Goal: Transaction & Acquisition: Purchase product/service

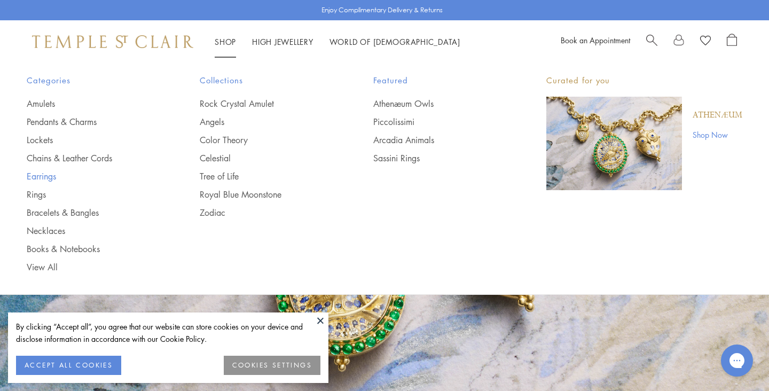
click at [37, 176] on link "Earrings" at bounding box center [92, 176] width 130 height 12
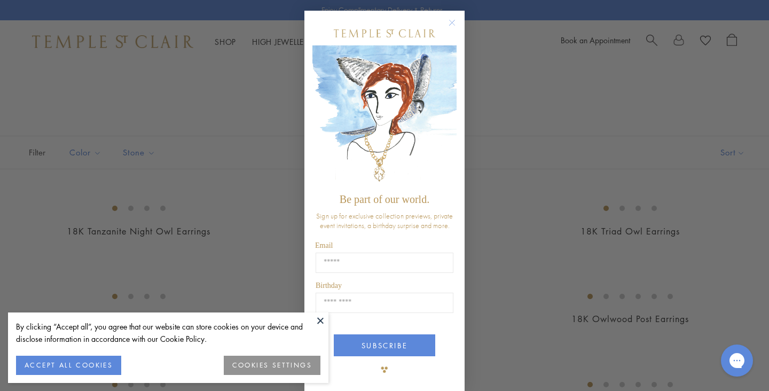
click at [447, 21] on circle "Close dialog" at bounding box center [452, 23] width 13 height 13
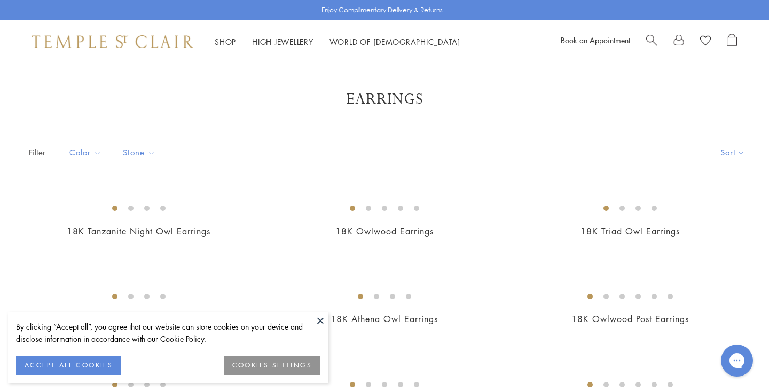
click at [319, 317] on button at bounding box center [320, 320] width 16 height 16
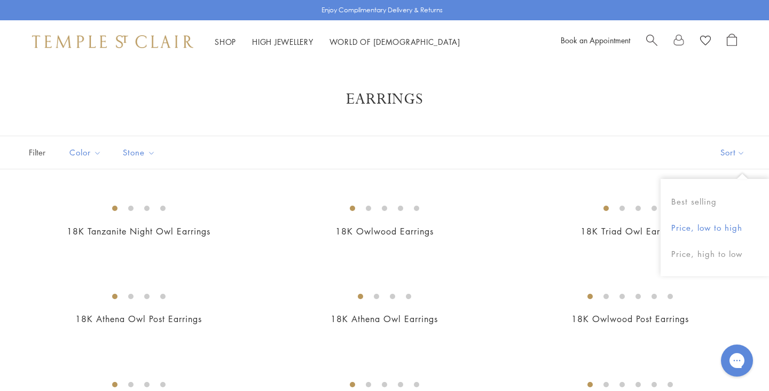
click at [705, 231] on button "Price, low to high" at bounding box center [714, 228] width 108 height 26
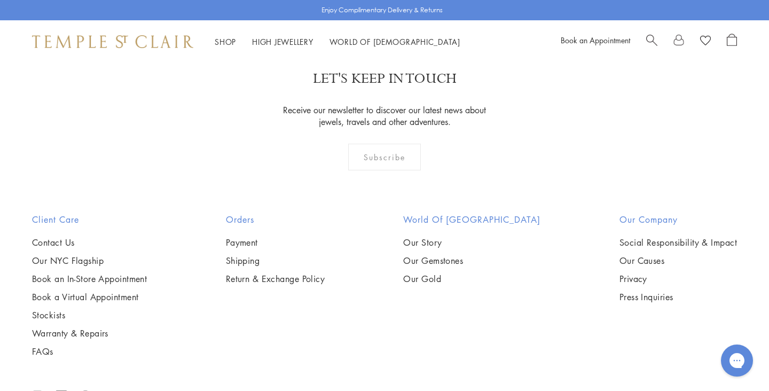
scroll to position [1885, 0]
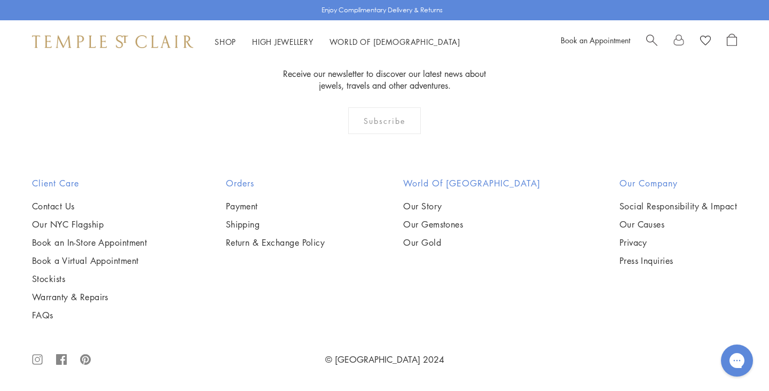
click at [0, 0] on img at bounding box center [0, 0] width 0 height 0
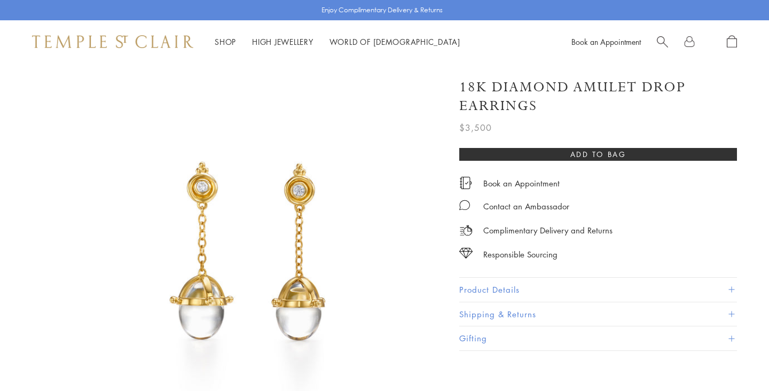
scroll to position [375, 0]
